Goal: Task Accomplishment & Management: Manage account settings

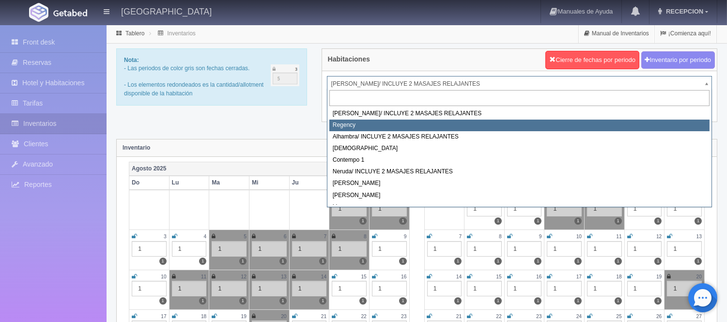
select select "718"
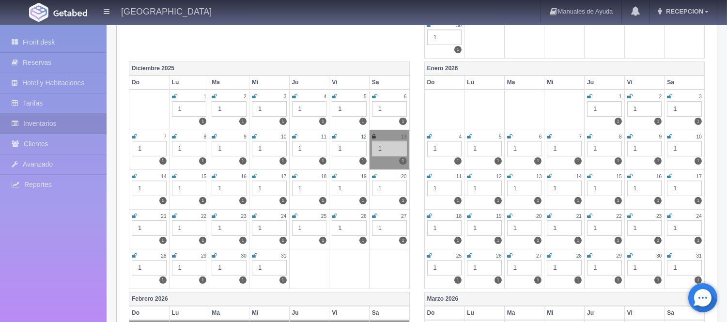
scroll to position [646, 0]
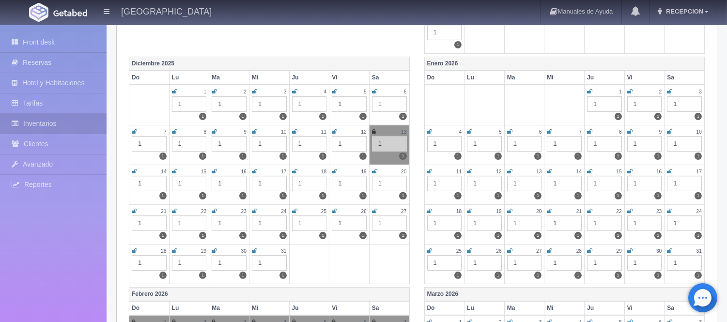
click at [335, 129] on icon at bounding box center [334, 132] width 5 height 6
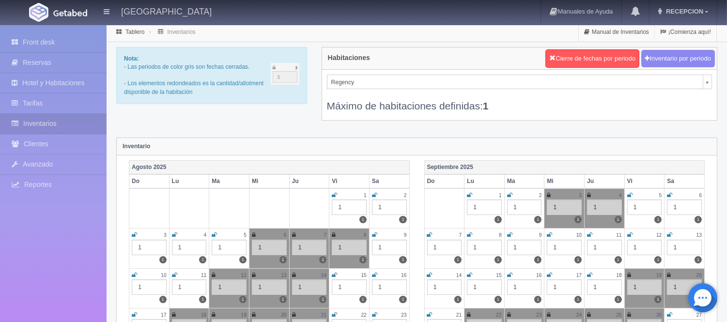
scroll to position [0, 0]
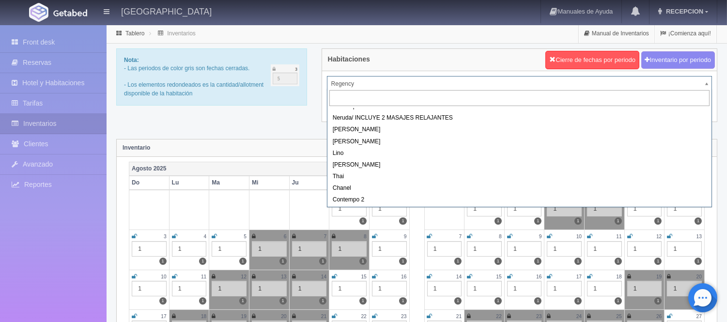
scroll to position [55, 0]
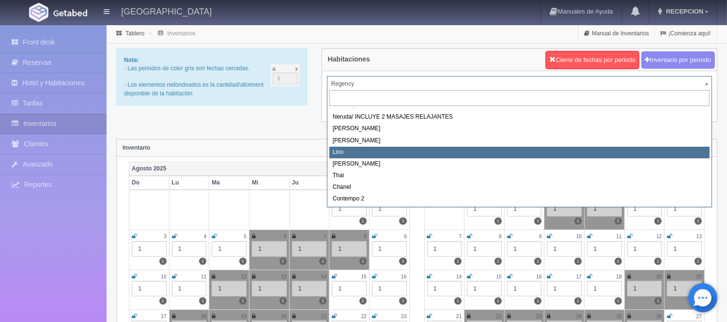
select select "725"
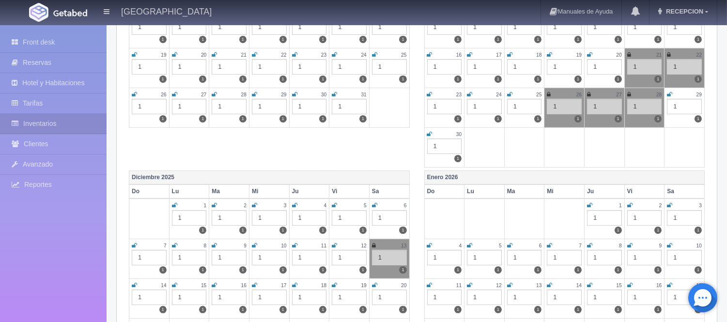
scroll to position [592, 0]
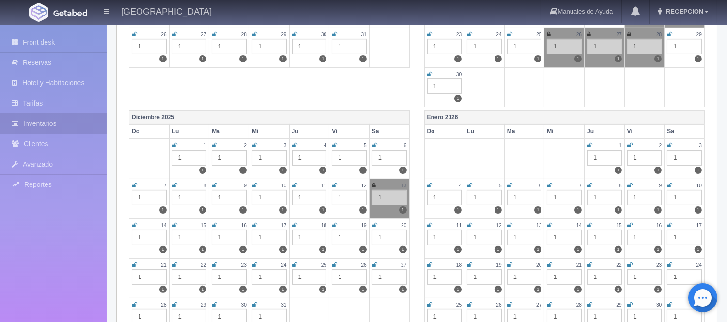
click at [333, 183] on icon at bounding box center [334, 186] width 5 height 6
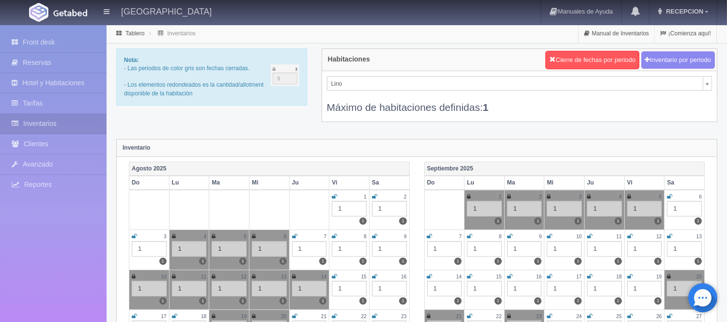
scroll to position [4, 0]
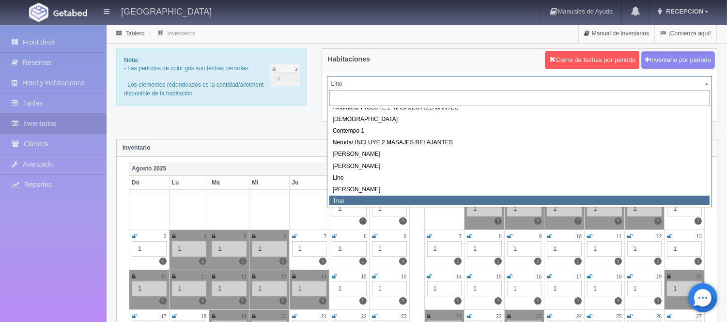
scroll to position [55, 0]
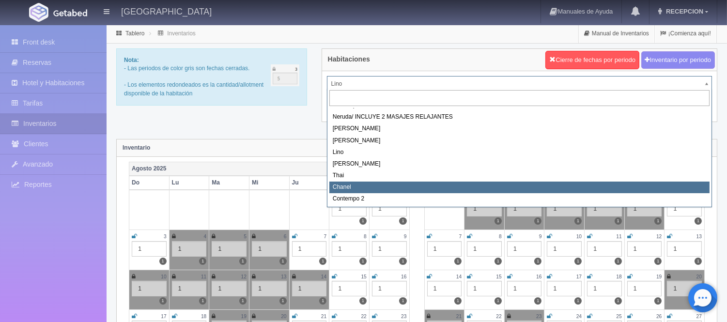
select select "728"
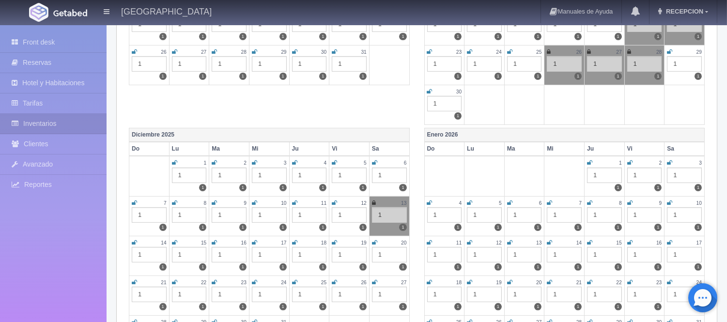
scroll to position [646, 0]
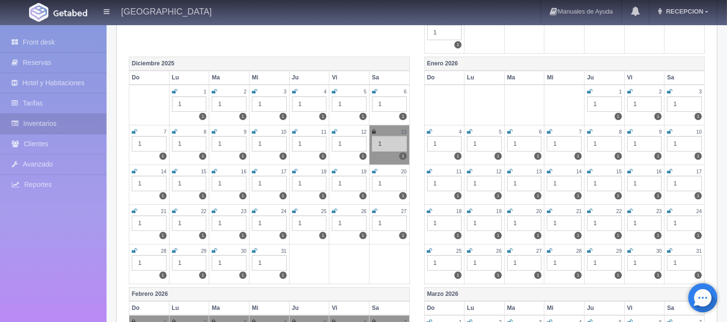
click at [334, 129] on icon at bounding box center [334, 132] width 5 height 6
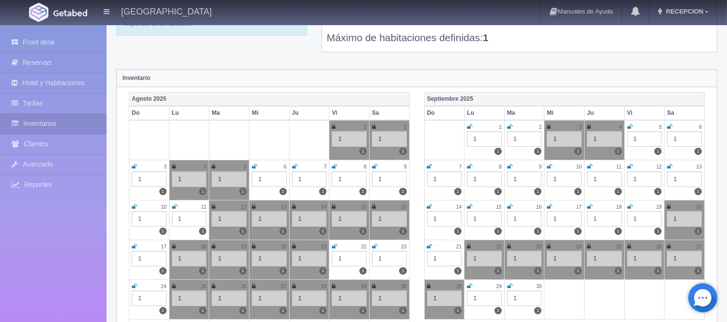
scroll to position [0, 0]
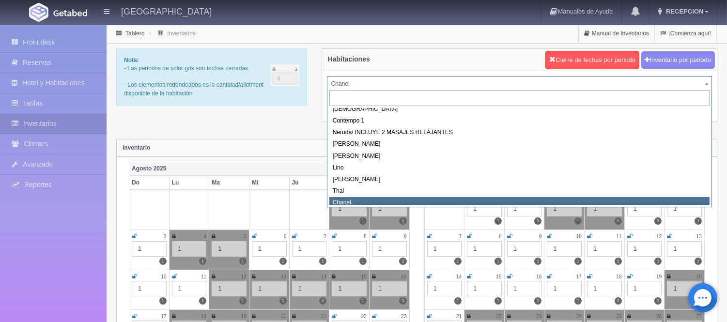
scroll to position [35, 0]
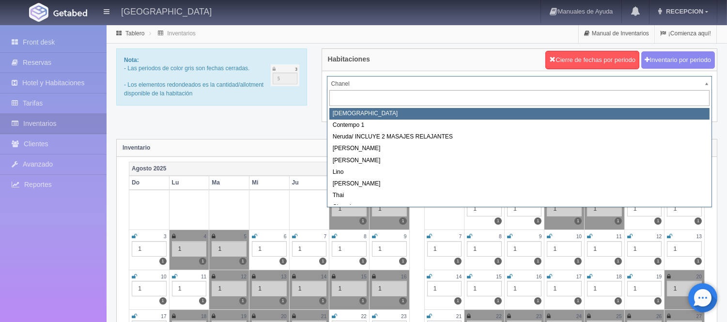
select select "720"
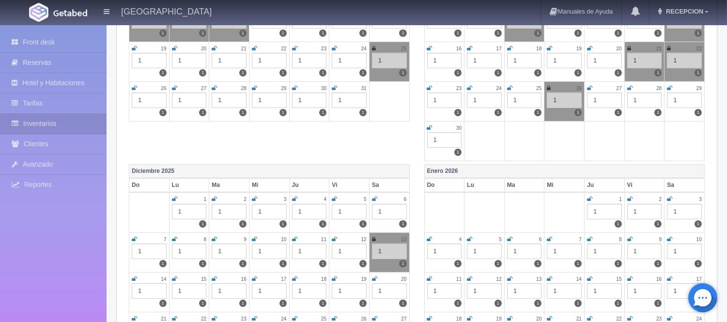
scroll to position [646, 0]
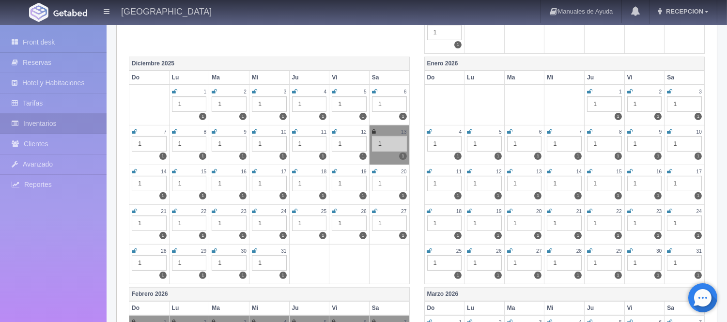
click at [332, 129] on icon at bounding box center [334, 132] width 5 height 6
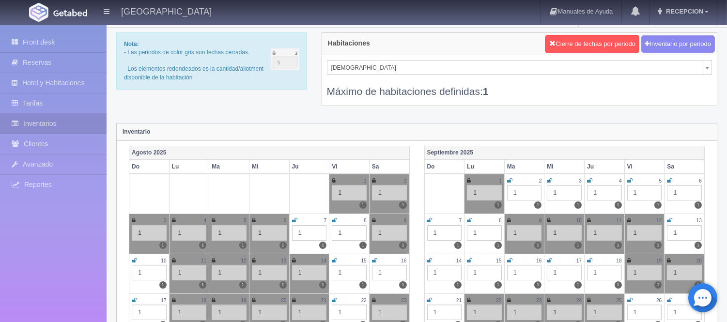
scroll to position [0, 0]
